Goal: Information Seeking & Learning: Learn about a topic

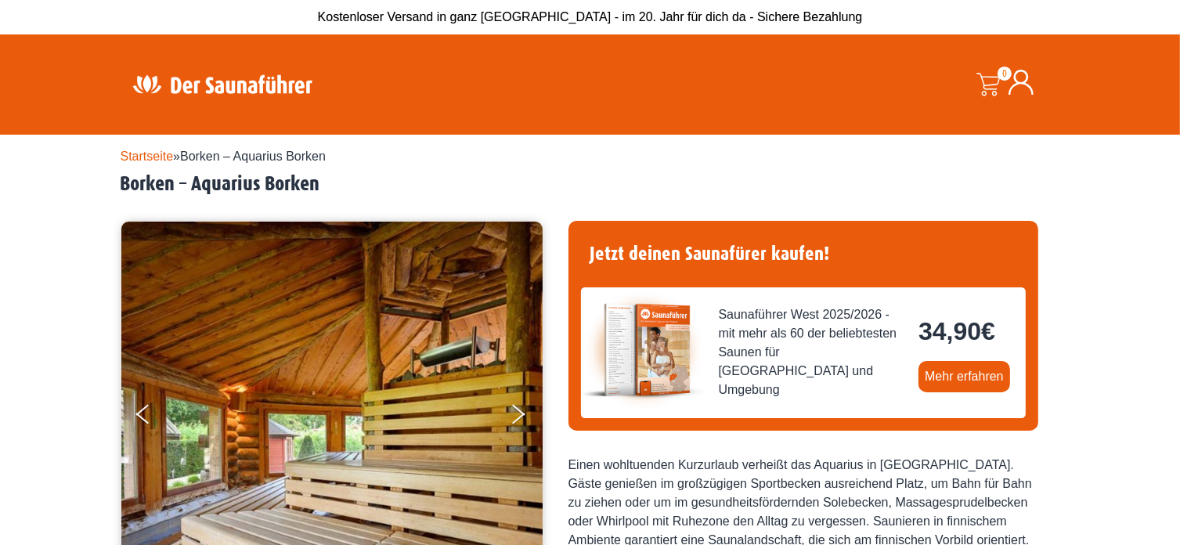
click at [153, 153] on link "Startseite" at bounding box center [147, 156] width 53 height 13
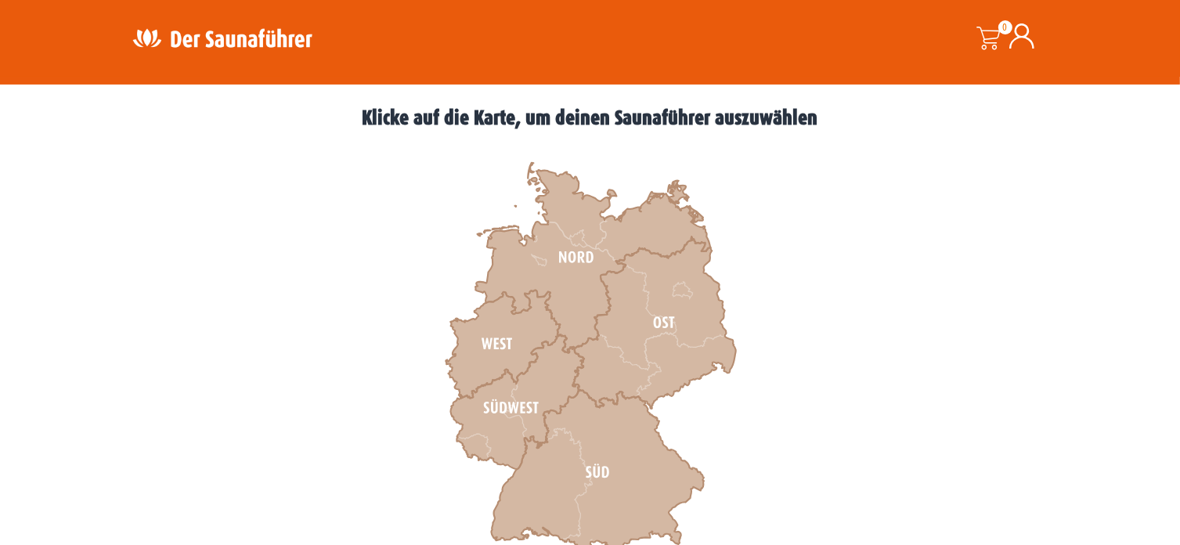
scroll to position [470, 0]
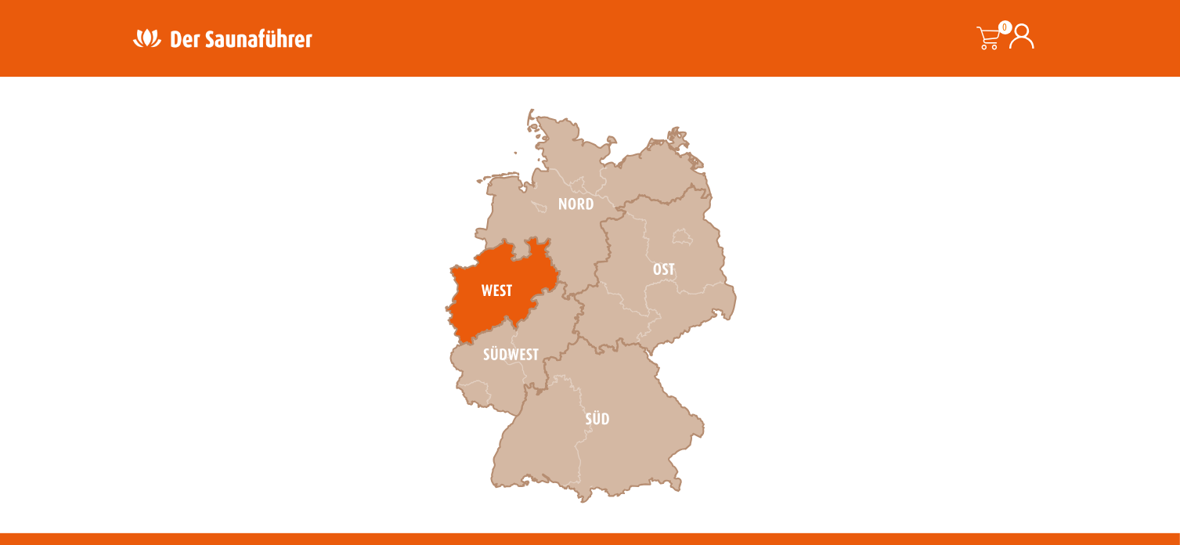
click at [511, 290] on icon at bounding box center [502, 291] width 114 height 108
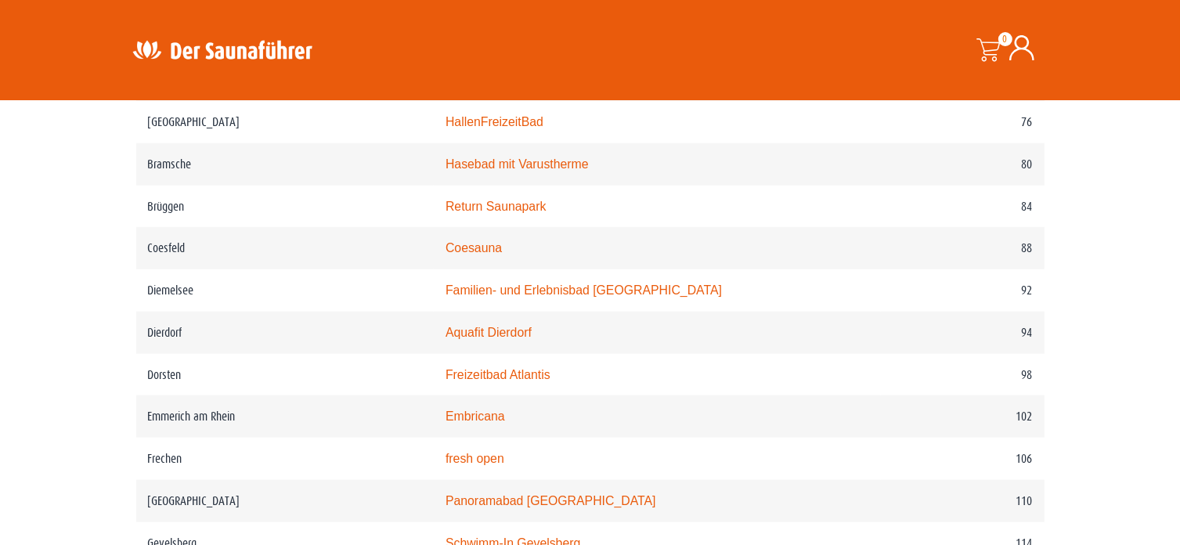
scroll to position [1409, 0]
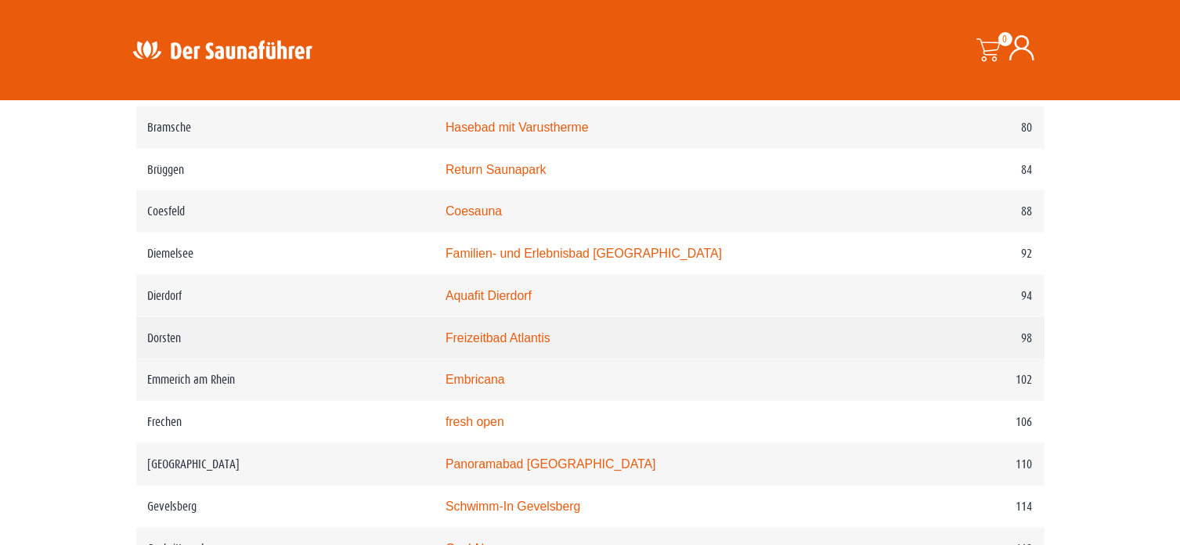
click at [550, 333] on link "Freizeitbad Atlantis" at bounding box center [497, 337] width 105 height 13
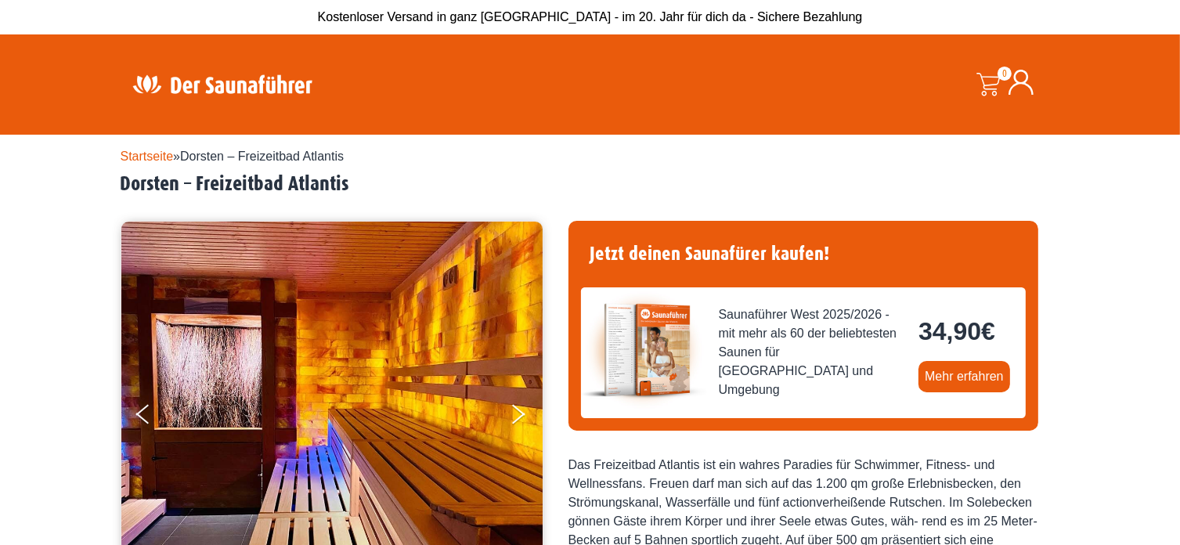
click at [220, 85] on img at bounding box center [223, 84] width 204 height 31
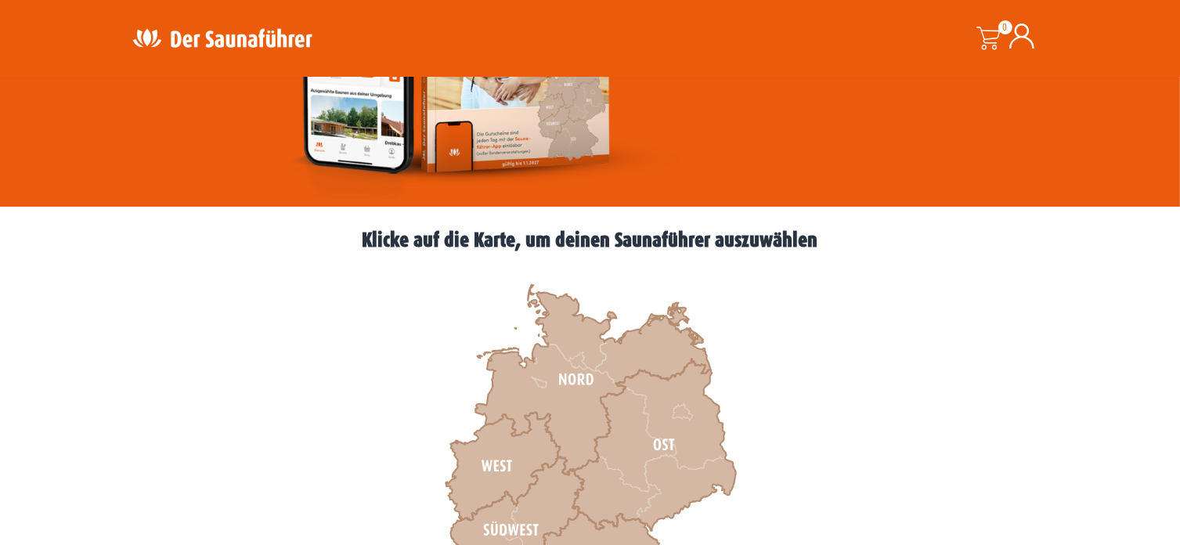
scroll to position [470, 0]
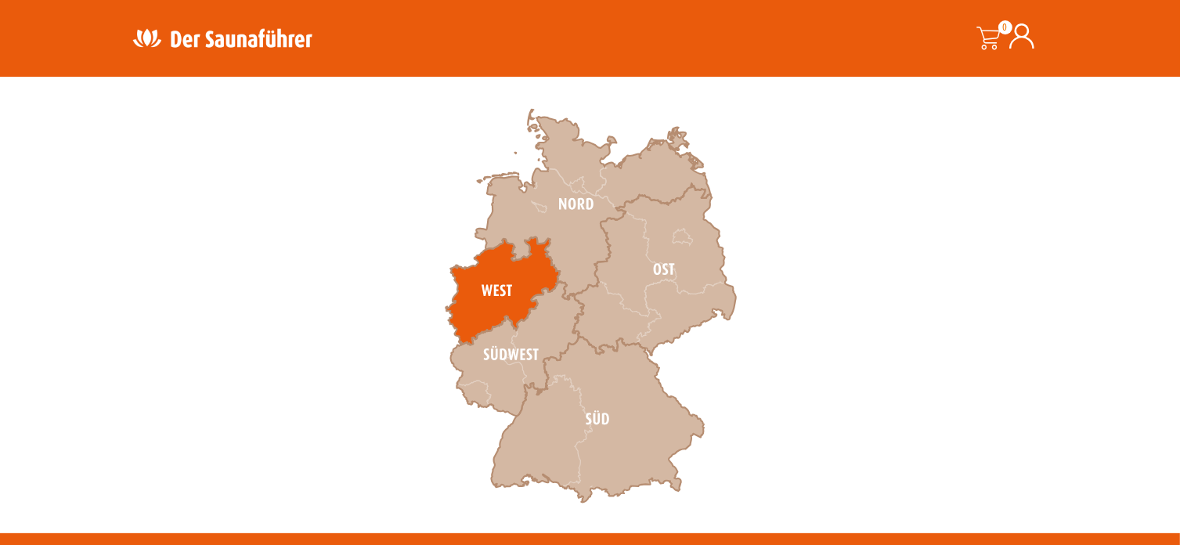
click at [499, 290] on icon at bounding box center [502, 291] width 114 height 108
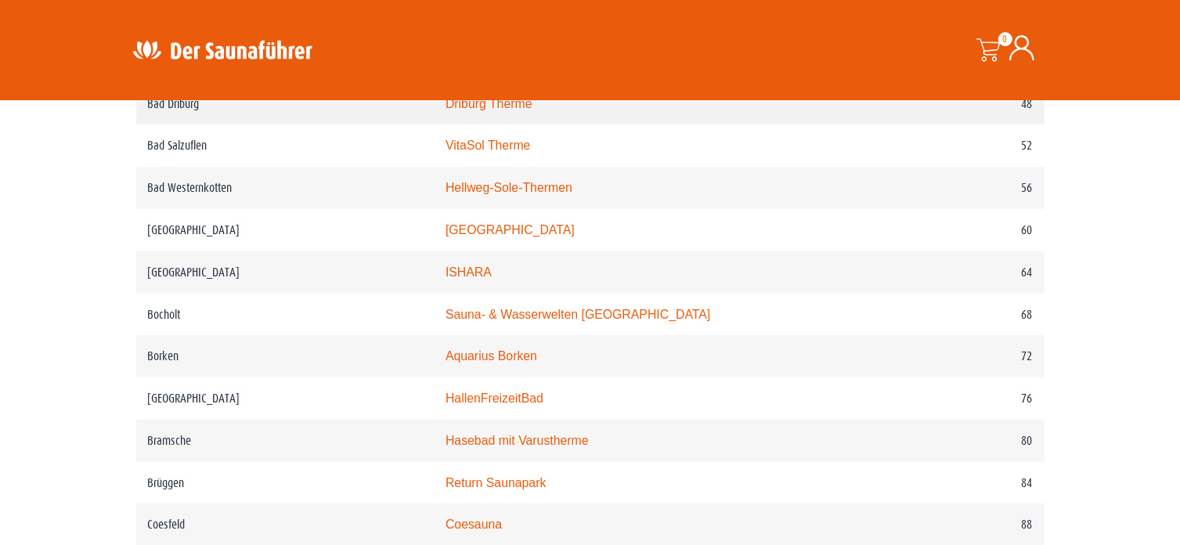
scroll to position [1174, 0]
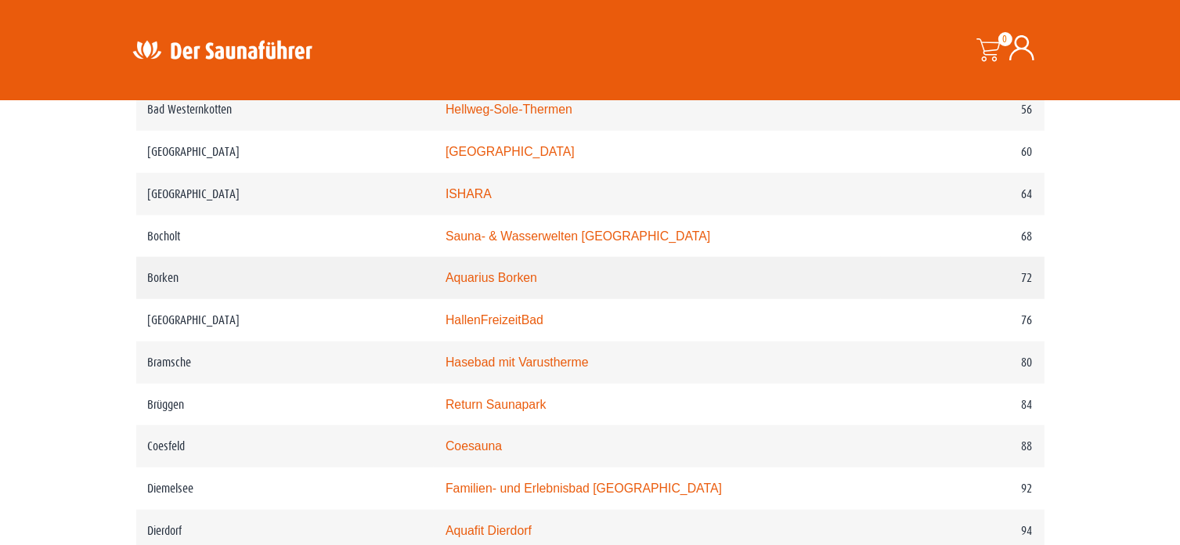
click at [521, 278] on link "Aquarius Borken" at bounding box center [491, 277] width 92 height 13
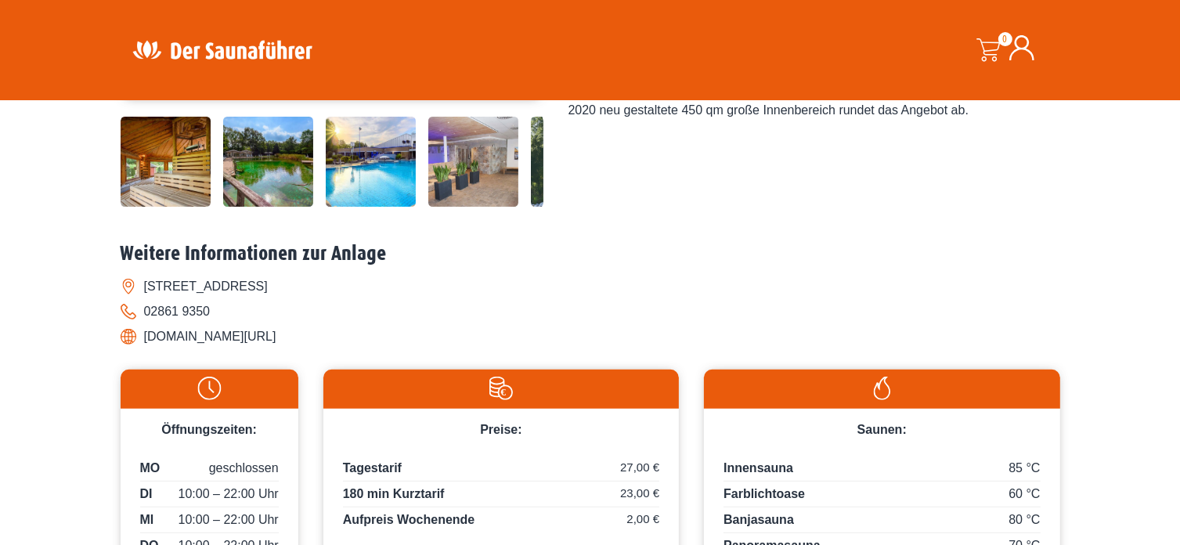
scroll to position [626, 0]
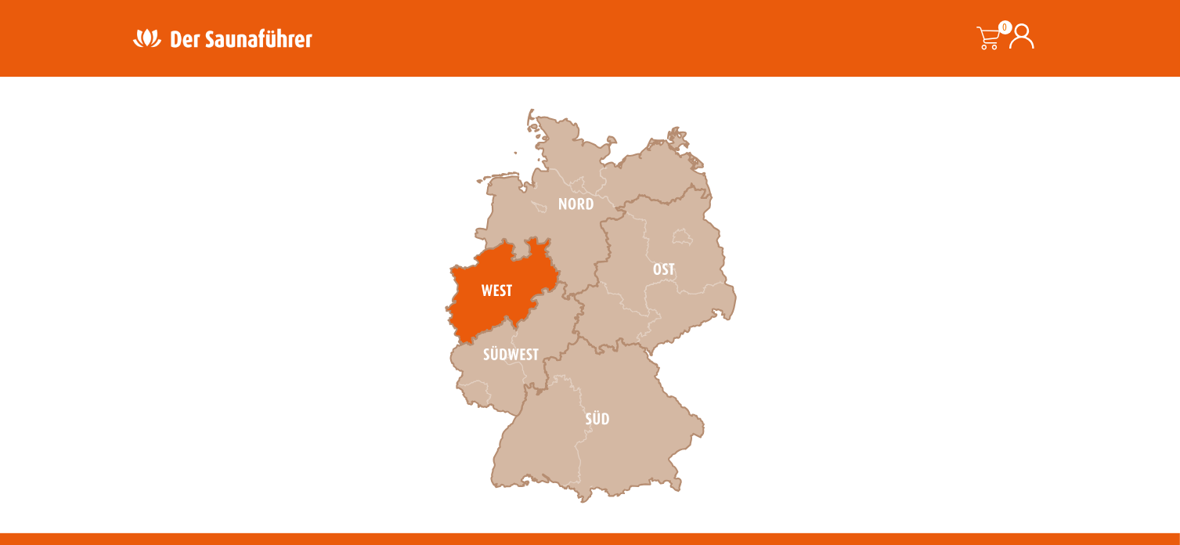
click at [532, 279] on icon at bounding box center [502, 291] width 114 height 108
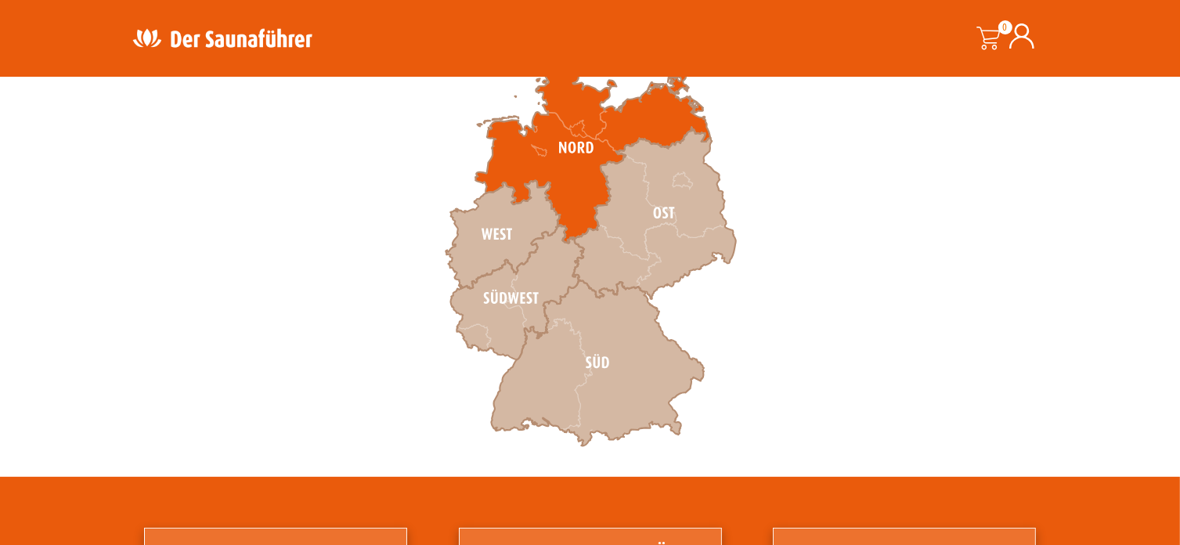
scroll to position [655, 0]
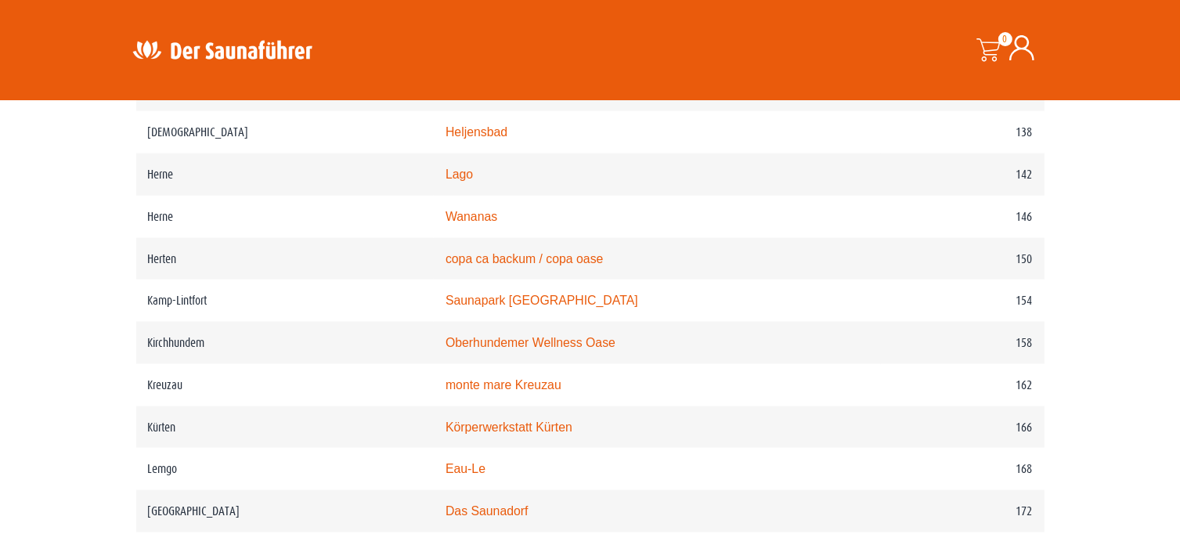
scroll to position [1957, 0]
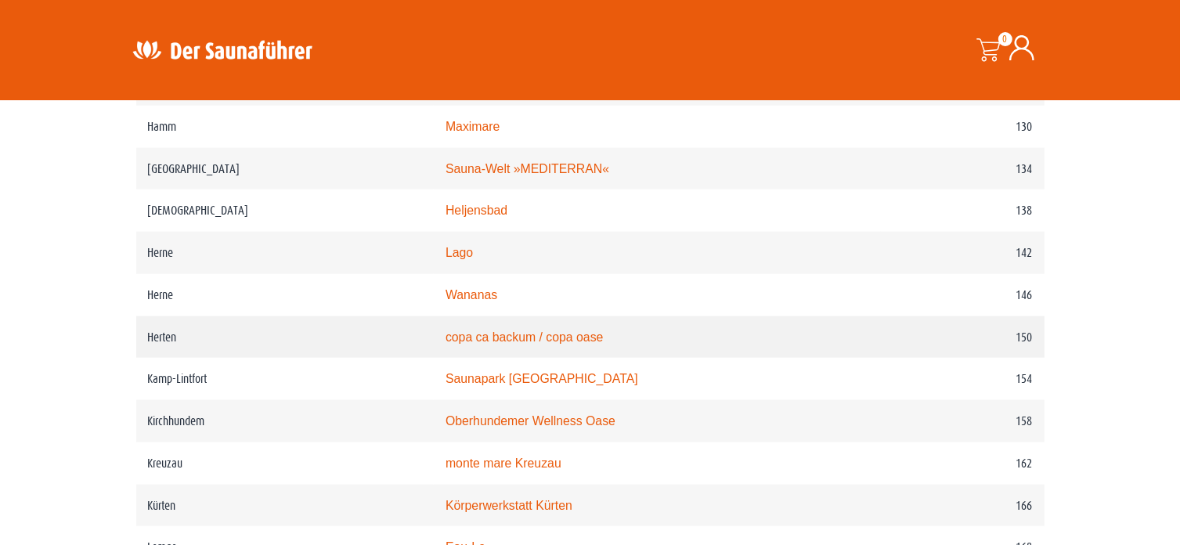
click at [521, 343] on link "copa ca backum / copa oase" at bounding box center [524, 336] width 158 height 13
